Goal: Task Accomplishment & Management: Complete application form

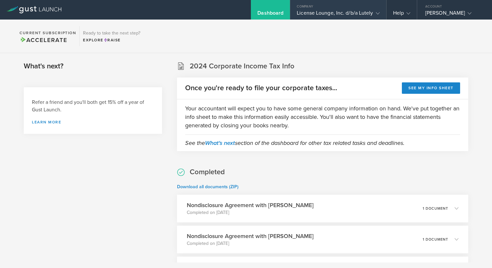
click at [332, 15] on div "License Lounge, Inc. d/b/a Lutely" at bounding box center [338, 15] width 83 height 10
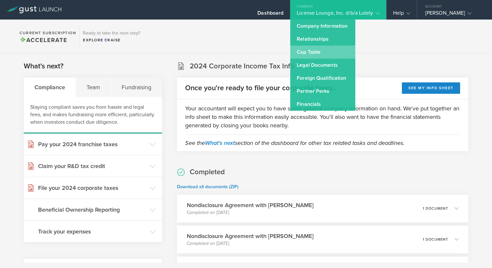
click at [330, 55] on link "Cap Table" at bounding box center [322, 52] width 65 height 13
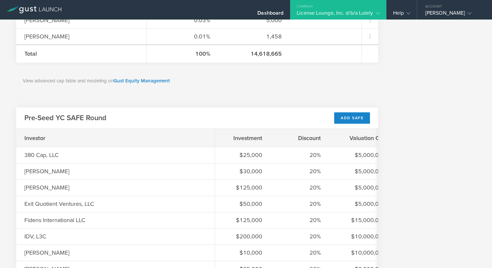
scroll to position [430, 0]
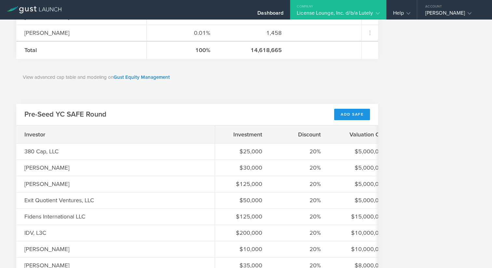
click at [345, 117] on div "Add SAFE" at bounding box center [352, 114] width 36 height 11
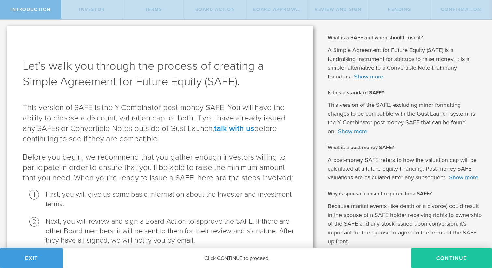
click at [426, 253] on button "Continue" at bounding box center [451, 258] width 81 height 20
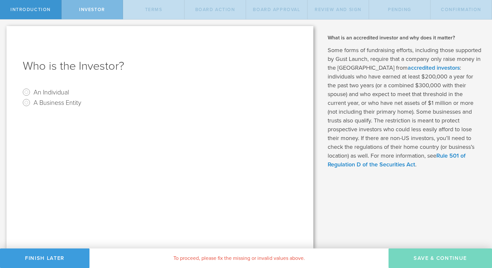
click at [58, 99] on label "A Business Entity" at bounding box center [58, 102] width 48 height 9
click at [32, 99] on input "A Business Entity" at bounding box center [26, 102] width 10 height 10
radio input "true"
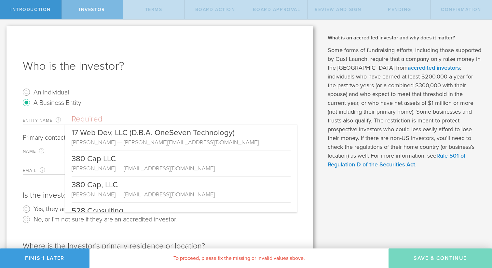
click at [97, 118] on input "text" at bounding box center [185, 119] width 226 height 10
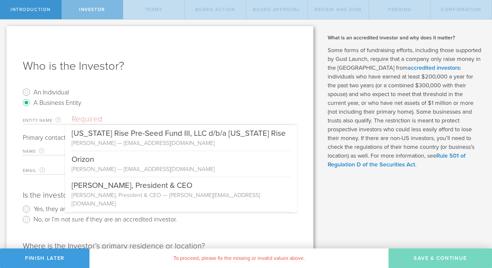
scroll to position [288, 0]
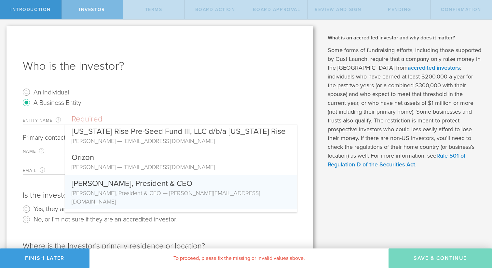
click at [142, 194] on div "Paul Krutko, President & CEO — paul@annarborusa.org" at bounding box center [181, 197] width 219 height 17
type input "Paul Krutko, President & CEO"
type input "paul@annarborusa.org"
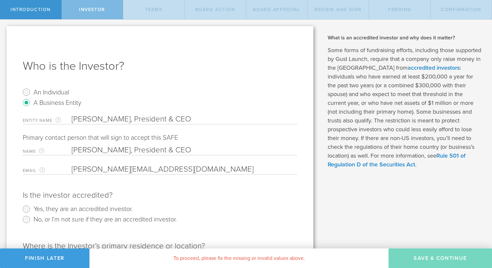
click at [74, 210] on label "Yes, they are an accredited investor." at bounding box center [83, 208] width 99 height 9
click at [32, 210] on input "Yes, they are an accredited investor." at bounding box center [26, 209] width 10 height 10
radio input "true"
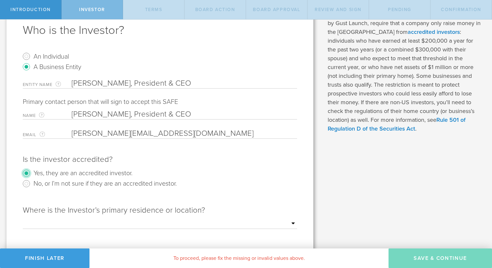
scroll to position [48, 0]
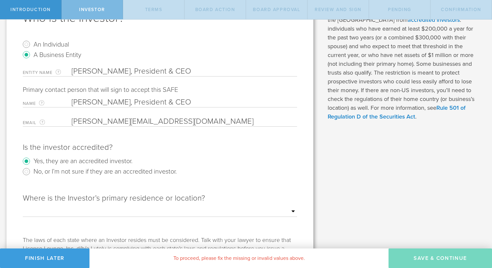
click at [143, 213] on select "Outside of the US Alabama Alaska Arizona Arkansas California Colorado Connectic…" at bounding box center [160, 212] width 274 height 10
select select "string:MI"
click at [23, 207] on select "Outside of the US Alabama Alaska Arizona Arkansas California Colorado Connectic…" at bounding box center [160, 212] width 274 height 10
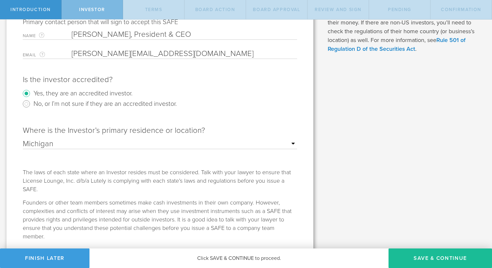
scroll to position [137, 0]
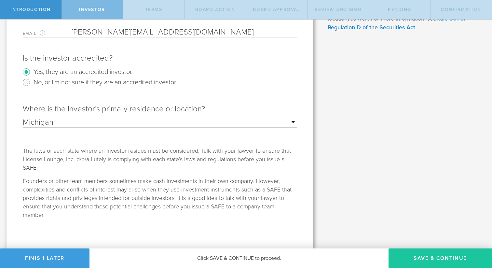
click at [407, 249] on button "Save & Continue" at bounding box center [441, 258] width 104 height 20
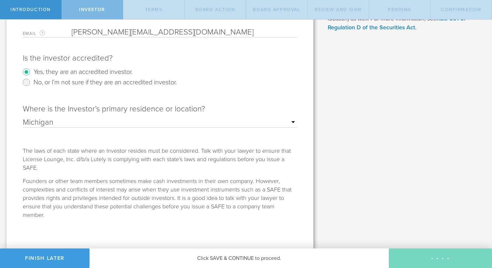
checkbox input "true"
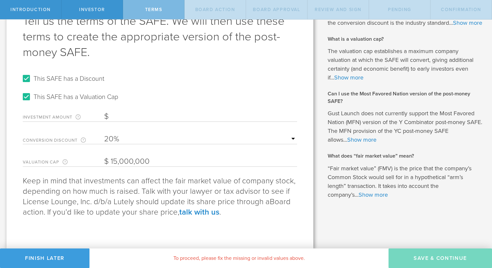
scroll to position [0, 0]
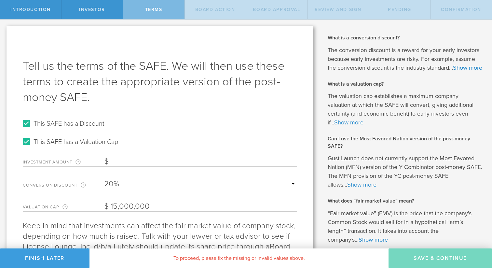
click at [132, 161] on input "Investment Amount The amount (in USD) that this investor is paying for the SAFE." at bounding box center [200, 162] width 193 height 10
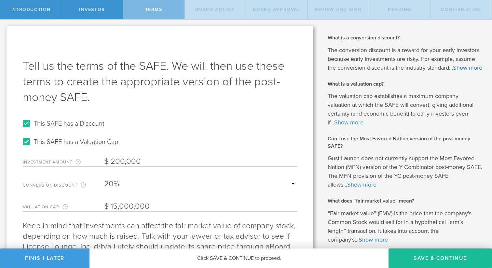
type input "200,000"
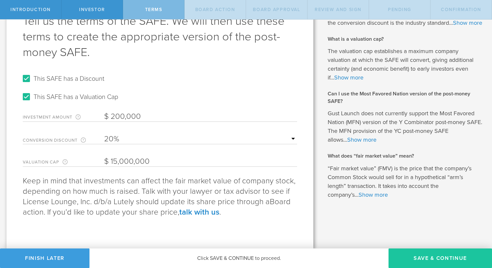
click at [429, 252] on button "Save & Continue" at bounding box center [441, 258] width 104 height 20
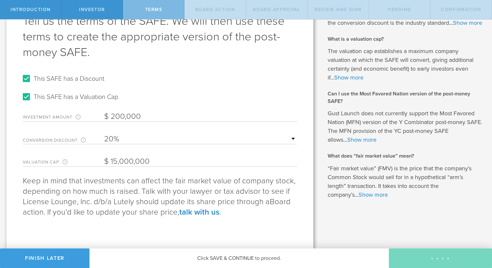
scroll to position [0, 0]
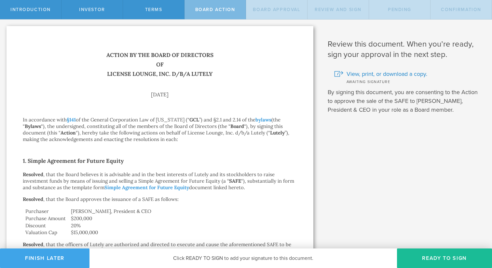
click at [36, 258] on button "Finish Later" at bounding box center [45, 258] width 90 height 20
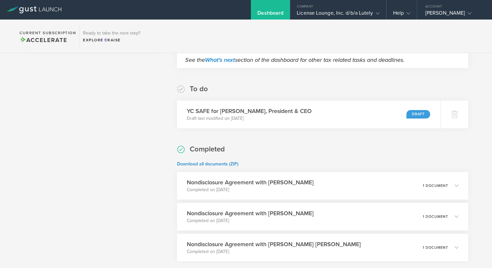
scroll to position [86, 0]
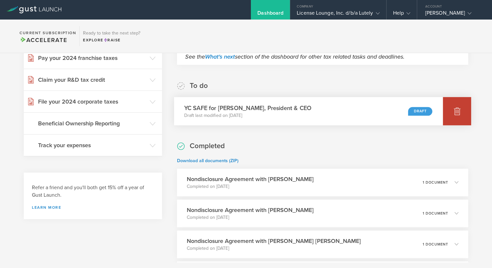
click at [452, 107] on div at bounding box center [457, 111] width 28 height 28
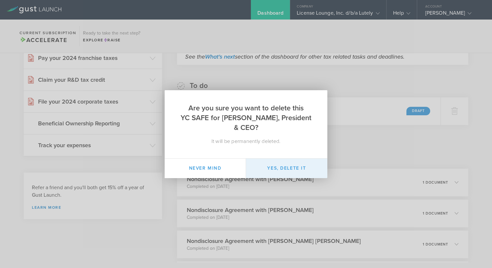
click at [287, 164] on button "Yes, delete it" at bounding box center [286, 169] width 81 height 20
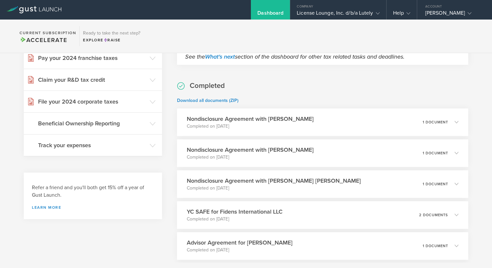
scroll to position [0, 0]
